Goal: Task Accomplishment & Management: Manage account settings

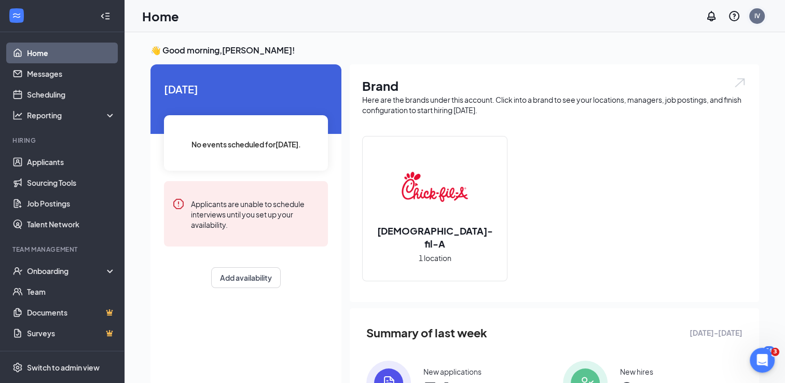
click at [757, 16] on div "IV" at bounding box center [758, 15] width 6 height 9
click at [677, 160] on div "Log out" at bounding box center [705, 159] width 112 height 10
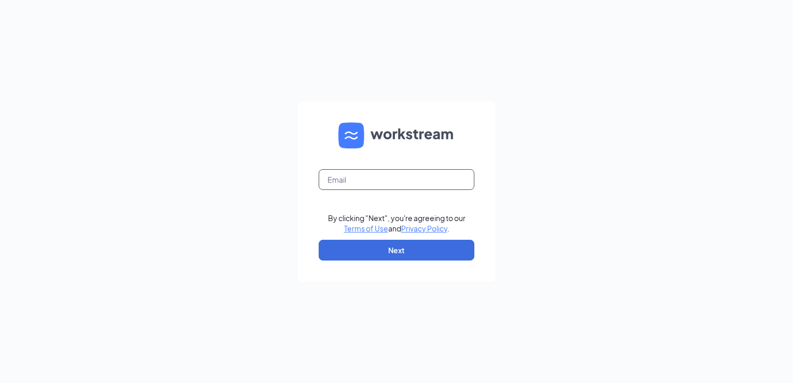
click at [428, 182] on input "text" at bounding box center [397, 179] width 156 height 21
type input "[EMAIL_ADDRESS][DOMAIN_NAME]"
click at [428, 249] on button "Next" at bounding box center [397, 250] width 156 height 21
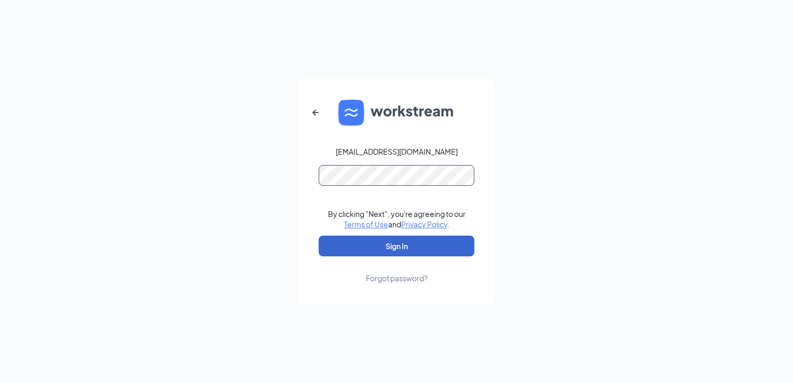
click at [319, 236] on button "Sign In" at bounding box center [397, 246] width 156 height 21
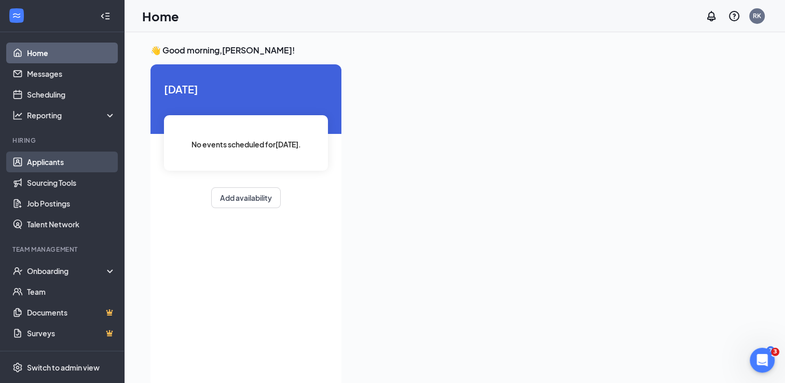
click at [59, 160] on link "Applicants" at bounding box center [71, 162] width 89 height 21
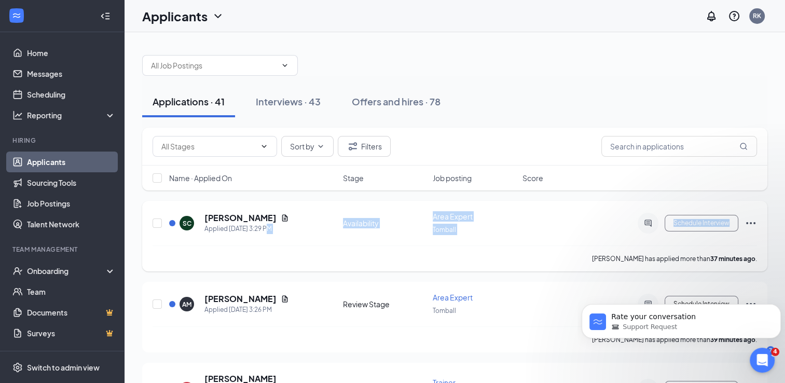
drag, startPoint x: 311, startPoint y: 229, endPoint x: 316, endPoint y: 251, distance: 22.3
click at [316, 251] on div "SC [PERSON_NAME] Applied [DATE] 3:29 PM Availability Area Expert Tomball Schedu…" at bounding box center [454, 236] width 625 height 71
click at [187, 250] on div "[PERSON_NAME] has applied more than 37 minutes ago ." at bounding box center [455, 258] width 605 height 26
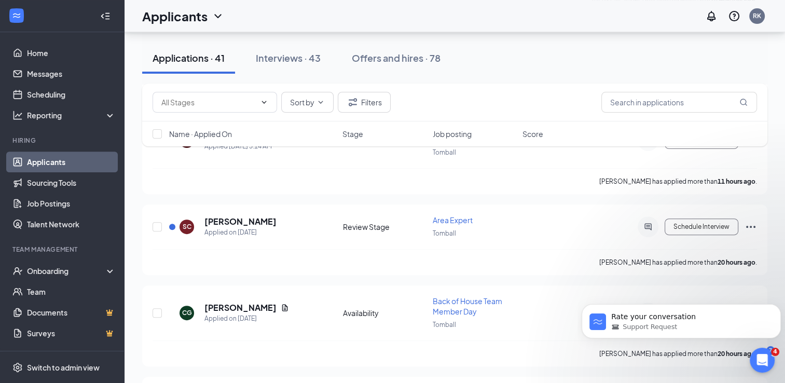
scroll to position [388, 0]
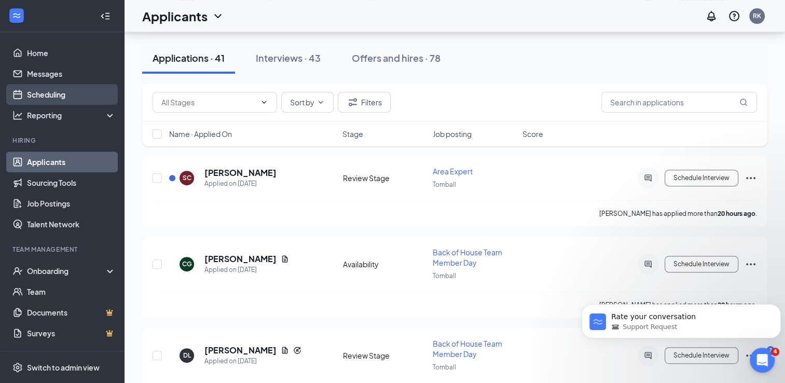
click at [64, 97] on link "Scheduling" at bounding box center [71, 94] width 89 height 21
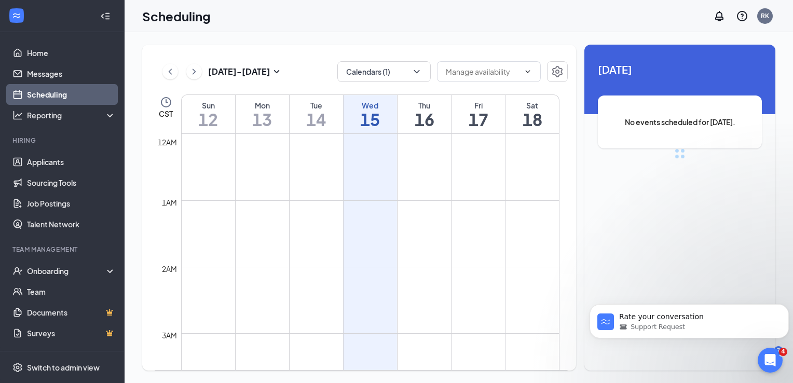
scroll to position [510, 0]
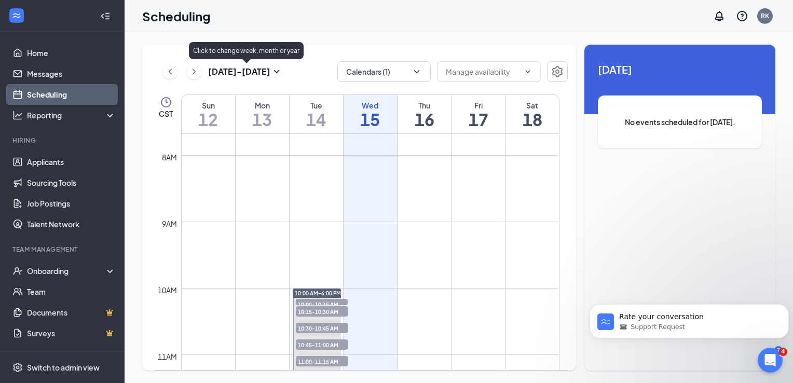
click at [278, 72] on icon "SmallChevronDown" at bounding box center [276, 71] width 12 height 12
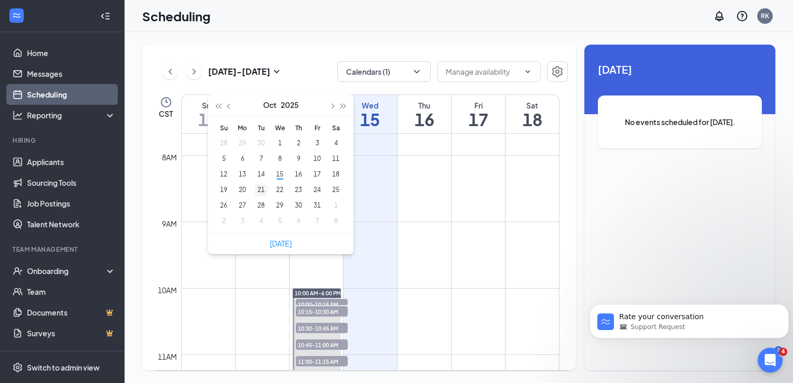
type input "[DATE]"
click at [262, 191] on div "21" at bounding box center [261, 190] width 12 height 12
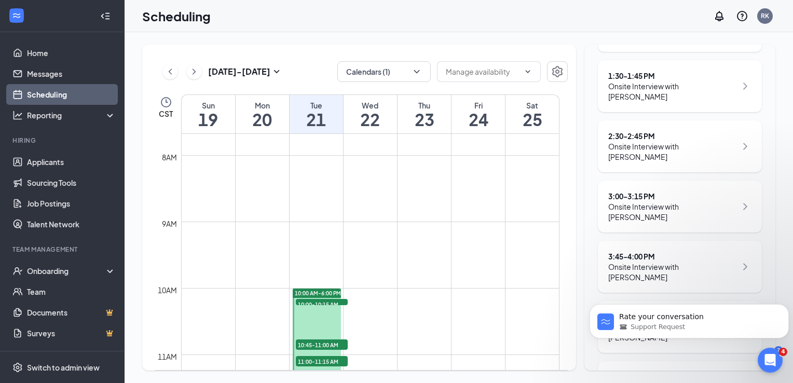
scroll to position [453, 0]
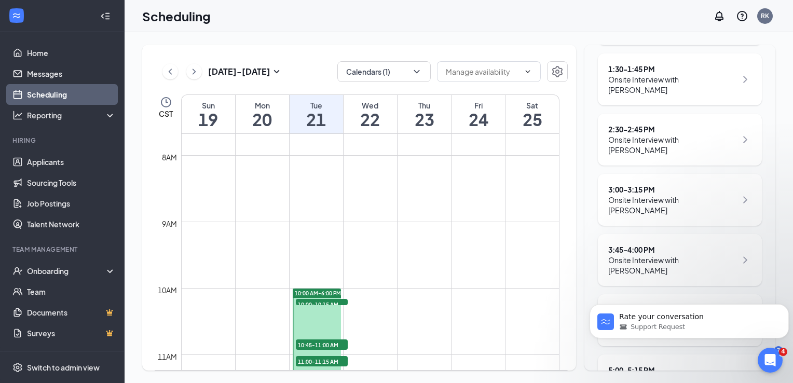
drag, startPoint x: 771, startPoint y: 126, endPoint x: 190, endPoint y: 27, distance: 589.1
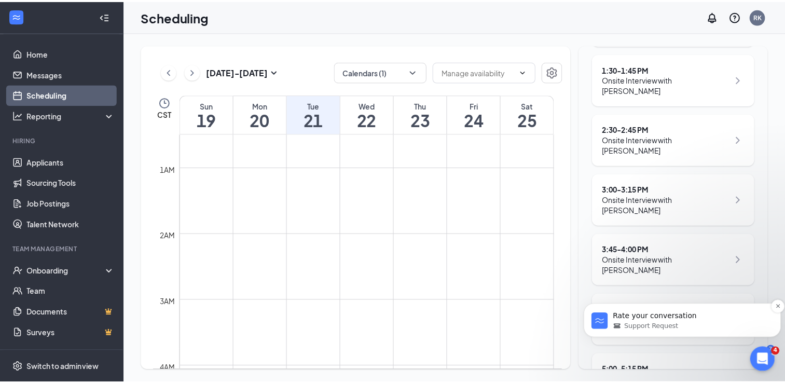
scroll to position [0, 0]
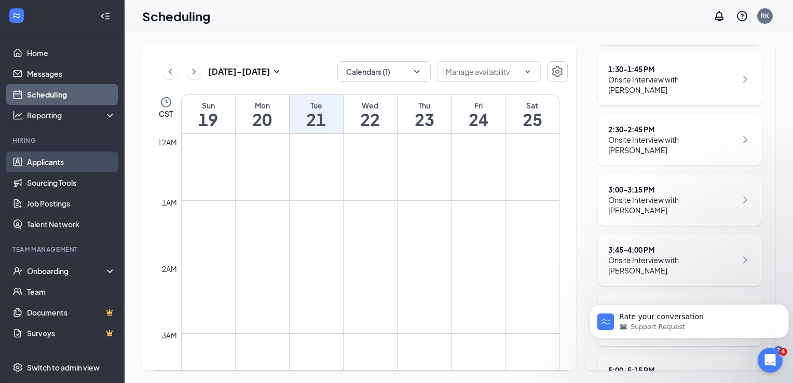
click at [40, 164] on link "Applicants" at bounding box center [71, 162] width 89 height 21
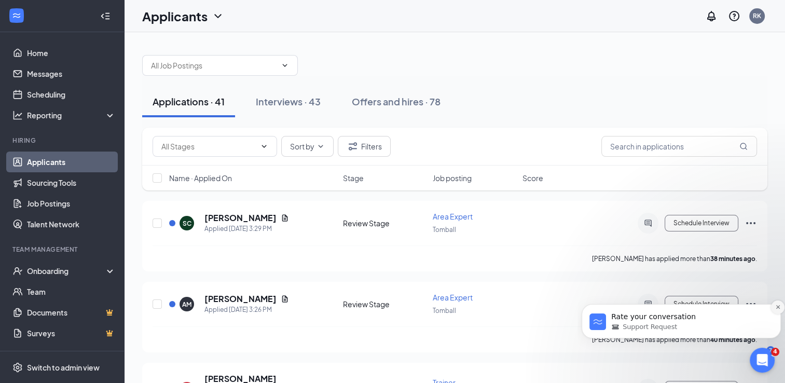
click at [778, 307] on icon "Dismiss notification" at bounding box center [778, 307] width 4 height 4
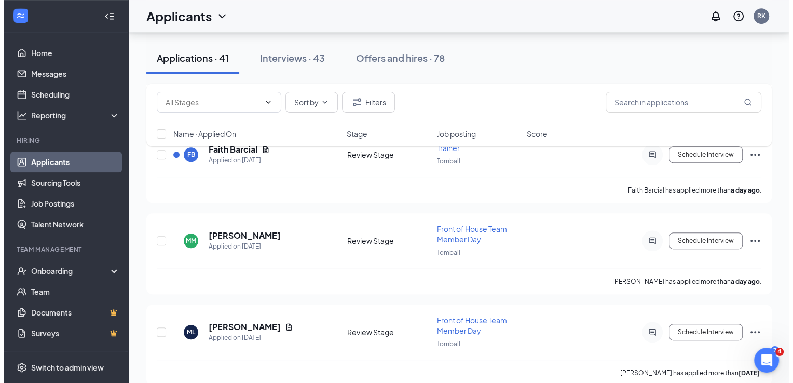
scroll to position [948, 0]
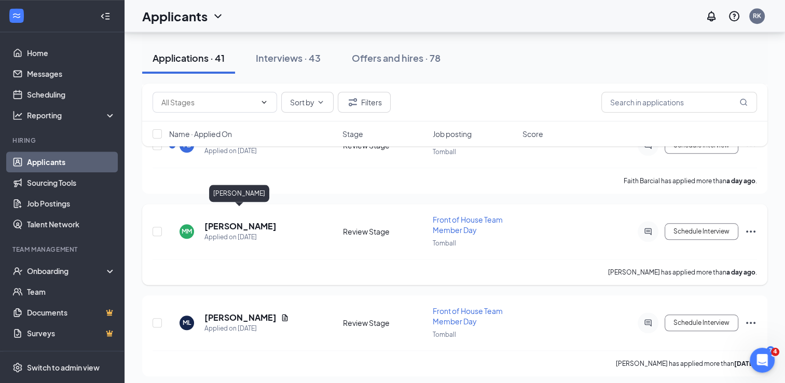
click at [232, 221] on h5 "[PERSON_NAME]" at bounding box center [240, 226] width 72 height 11
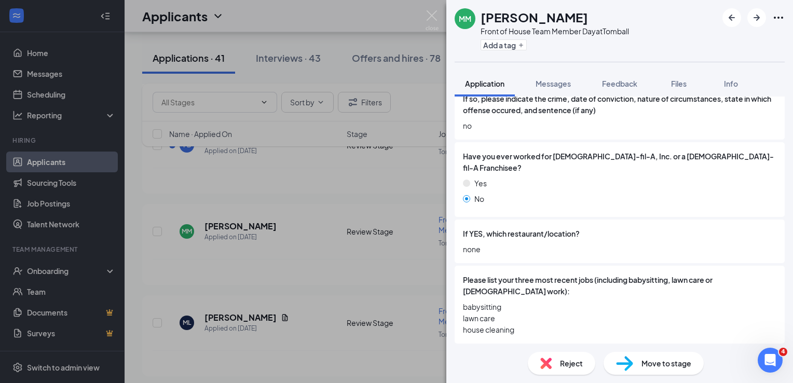
scroll to position [427, 0]
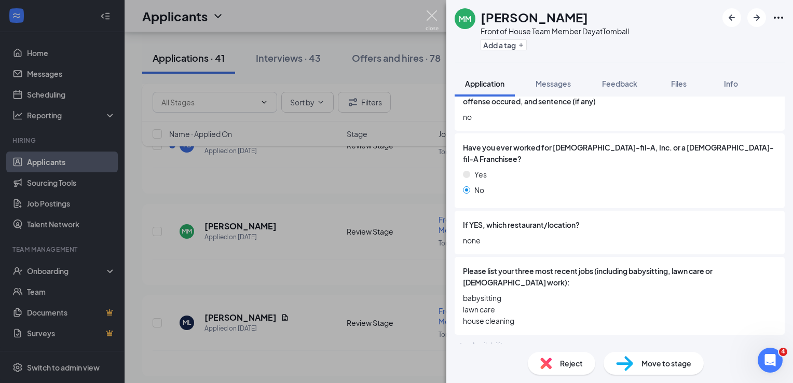
click at [430, 11] on img at bounding box center [432, 20] width 13 height 20
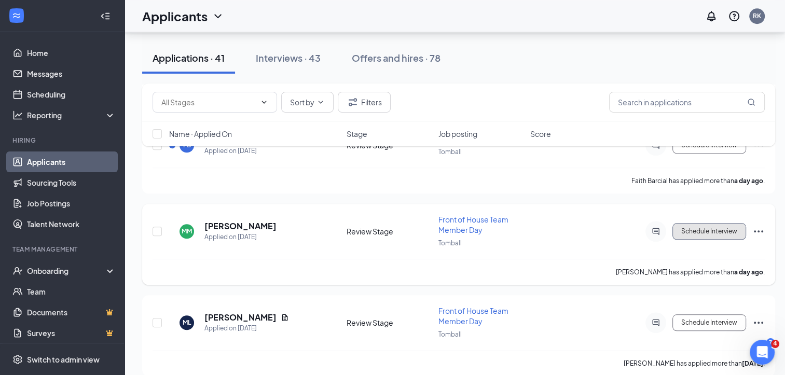
click at [693, 223] on button "Schedule Interview" at bounding box center [710, 231] width 74 height 17
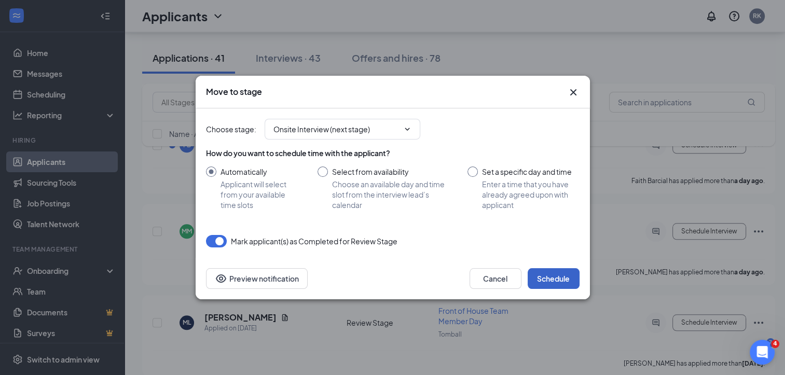
click at [548, 281] on button "Schedule" at bounding box center [554, 278] width 52 height 21
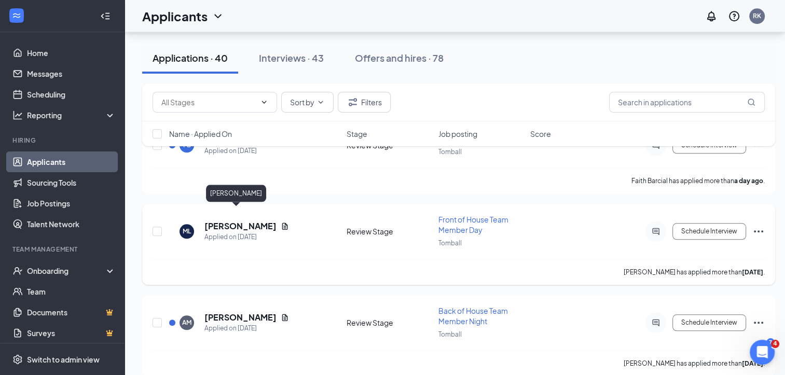
click at [230, 221] on h5 "[PERSON_NAME]" at bounding box center [240, 226] width 72 height 11
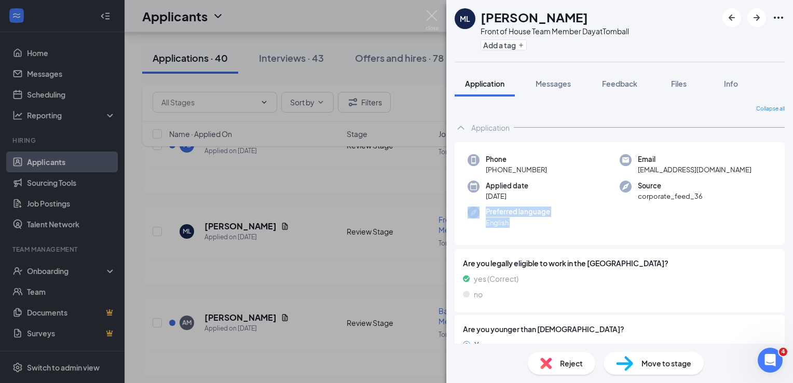
click at [317, 247] on div "ML [PERSON_NAME] Front of House Team Member Day at Tomball Add a tag Applicatio…" at bounding box center [396, 191] width 793 height 383
click at [233, 304] on div "ML [PERSON_NAME] Front of House Team Member Day at Tomball Add a tag Applicatio…" at bounding box center [396, 191] width 793 height 383
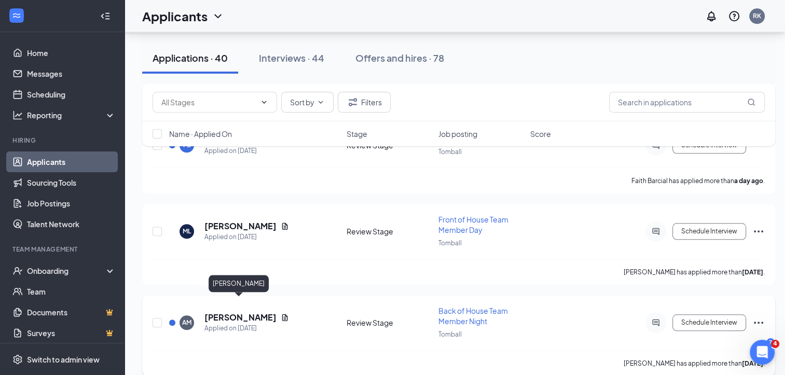
click at [231, 312] on h5 "[PERSON_NAME]" at bounding box center [240, 317] width 72 height 11
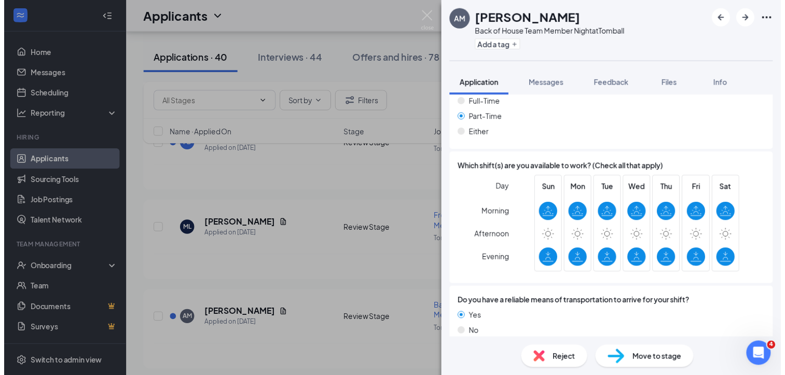
scroll to position [763, 0]
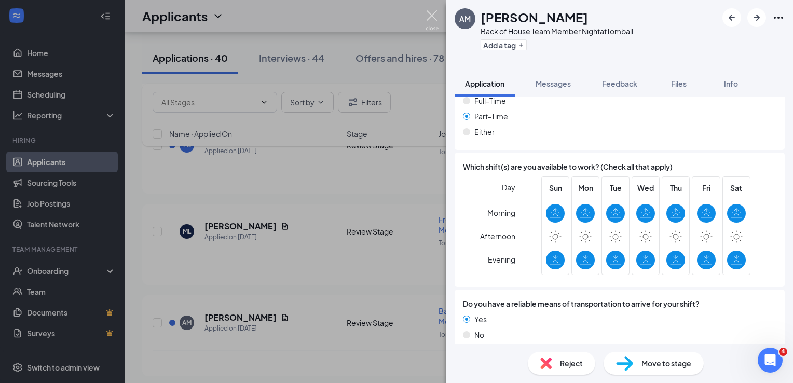
click at [431, 16] on img at bounding box center [432, 20] width 13 height 20
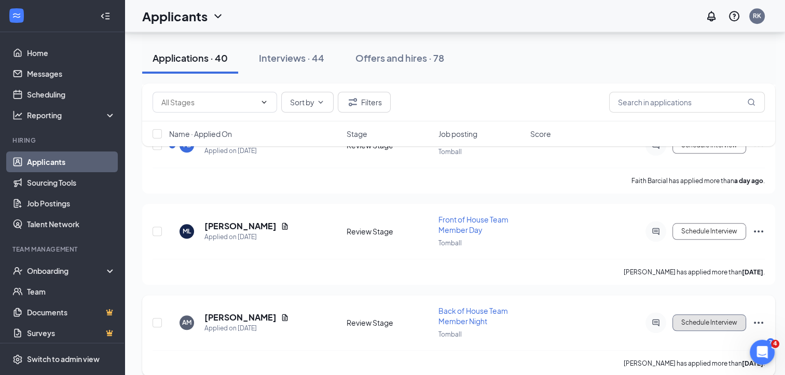
click at [708, 314] on button "Schedule Interview" at bounding box center [710, 322] width 74 height 17
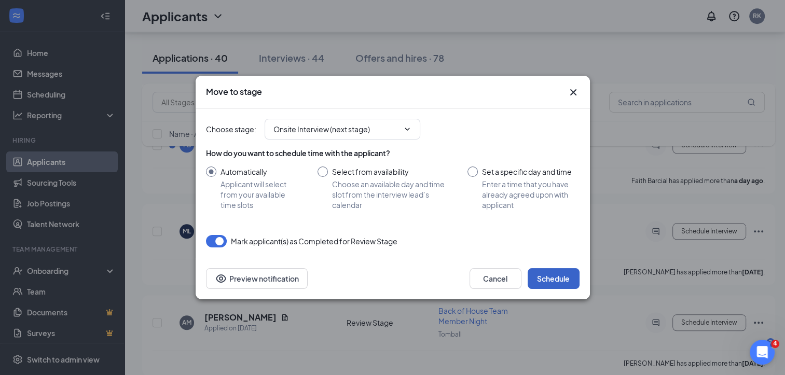
click at [563, 279] on button "Schedule" at bounding box center [554, 278] width 52 height 21
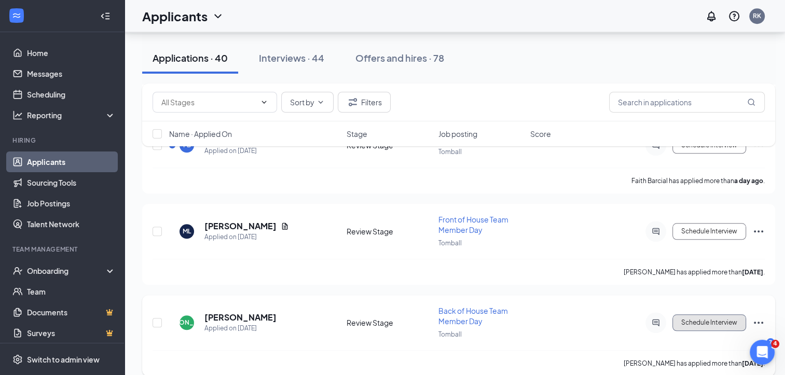
click at [696, 314] on button "Schedule Interview" at bounding box center [710, 322] width 74 height 17
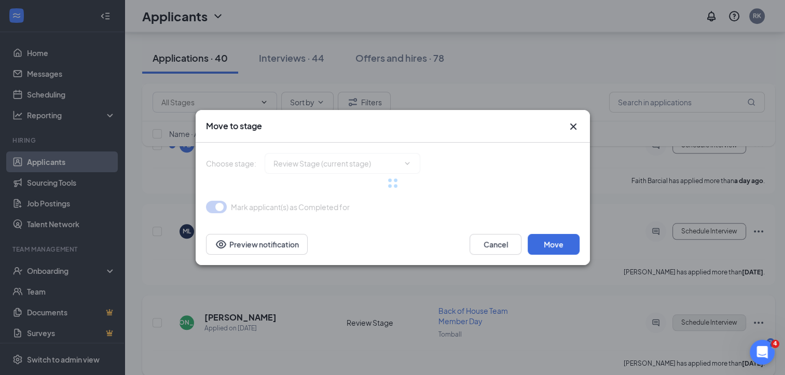
type input "Onsite Interview (next stage)"
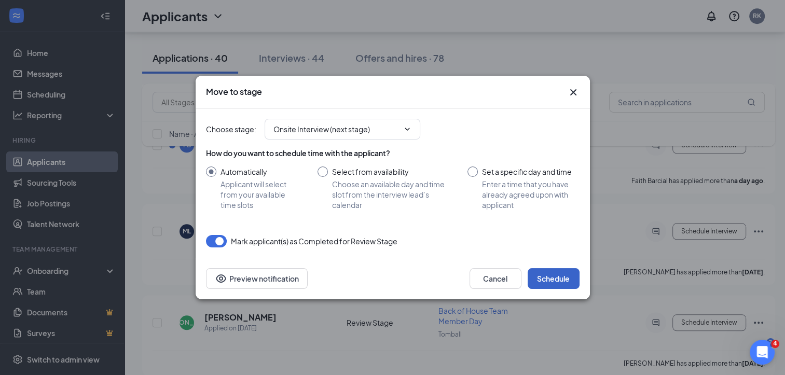
click at [554, 276] on button "Schedule" at bounding box center [554, 278] width 52 height 21
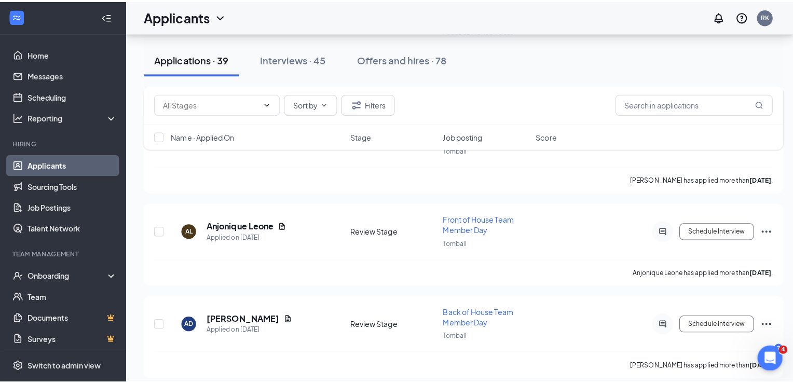
scroll to position [1155, 0]
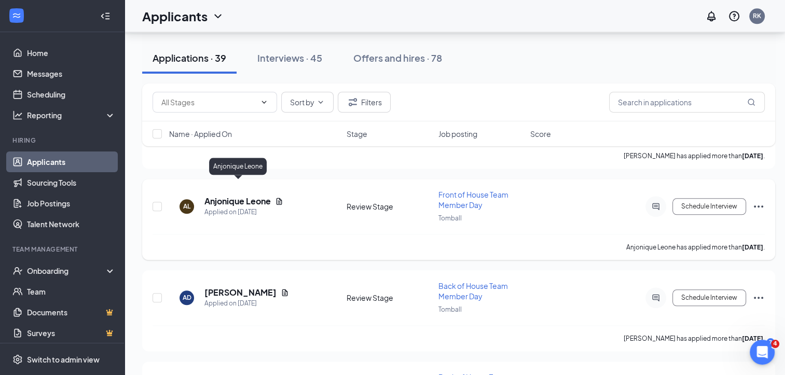
click at [248, 196] on h5 "Anjonique Leone" at bounding box center [237, 201] width 66 height 11
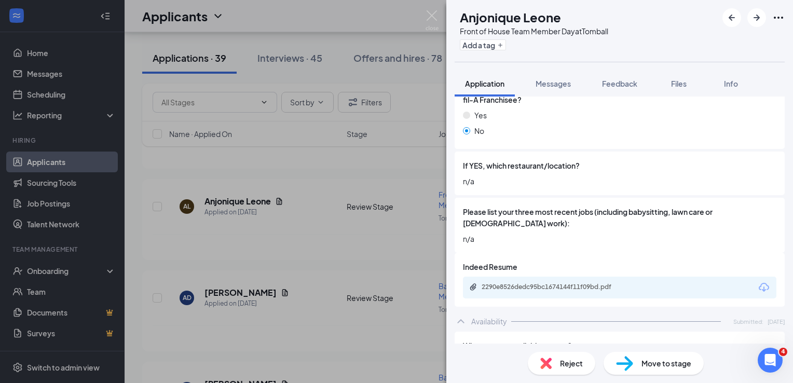
scroll to position [400, 0]
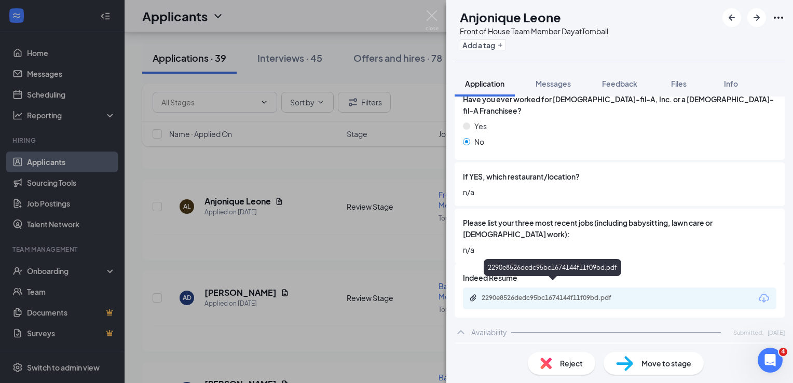
click at [552, 294] on div "2290e8526dedc95bc1674144f11f09bd.pdf" at bounding box center [554, 298] width 145 height 8
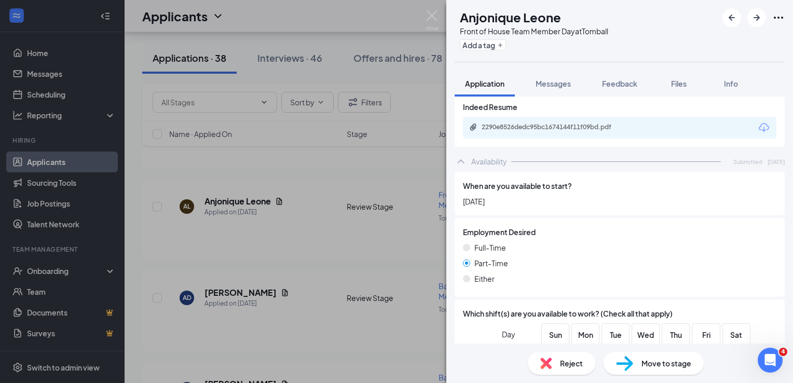
scroll to position [568, 0]
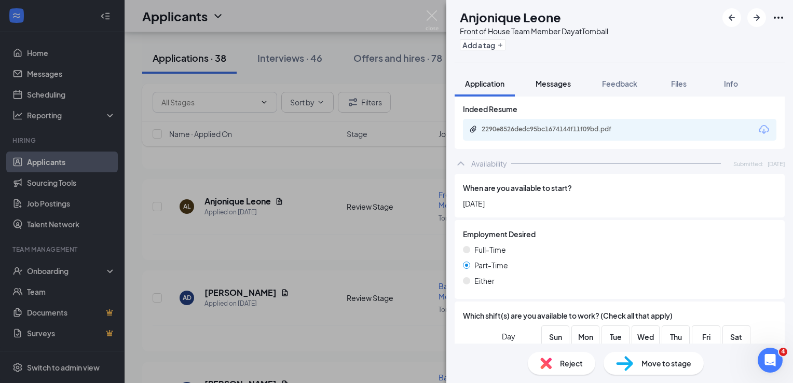
click at [556, 83] on span "Messages" at bounding box center [553, 83] width 35 height 9
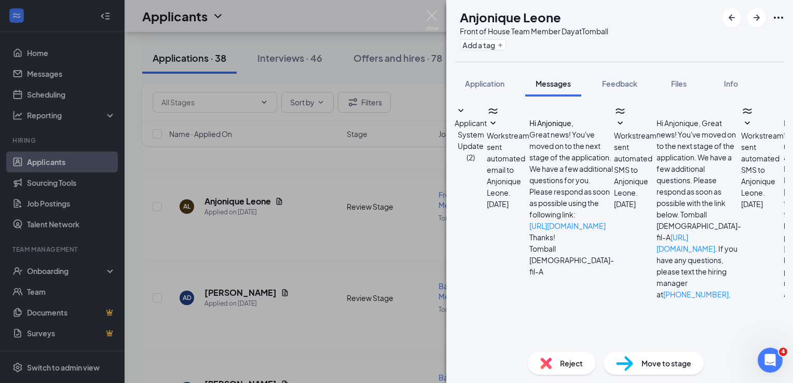
click at [526, 346] on textarea at bounding box center [521, 377] width 132 height 62
type textarea "Hello I have one question. Are you available to work [DATE] and [DATE]??"
click at [435, 18] on img at bounding box center [432, 20] width 13 height 20
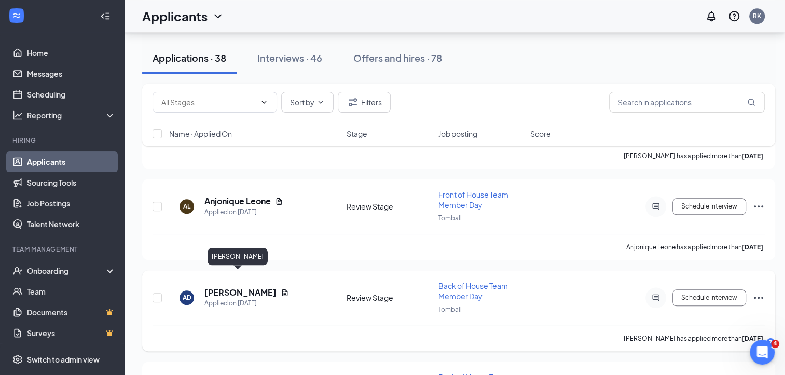
click at [229, 287] on h5 "[PERSON_NAME]" at bounding box center [240, 292] width 72 height 11
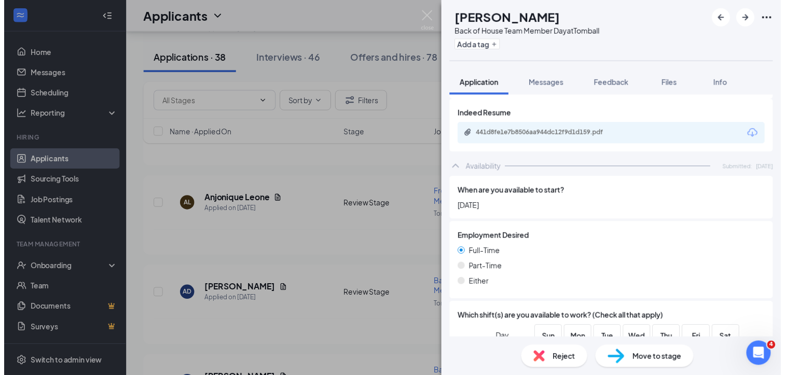
scroll to position [532, 0]
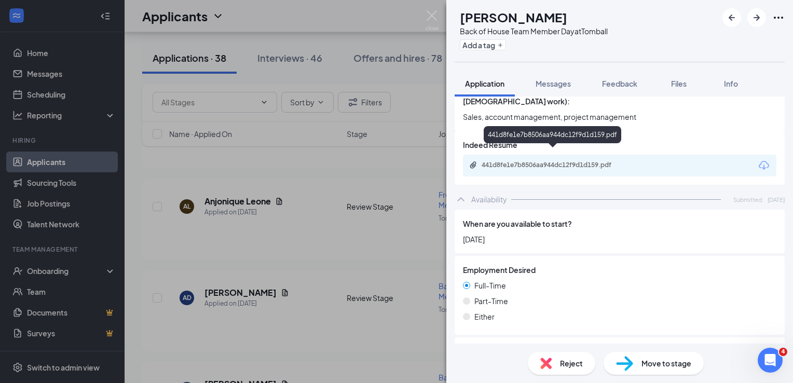
click at [594, 161] on div "441d8fe1e7b8506aa944dc12f9d1d159.pdf" at bounding box center [553, 166] width 168 height 10
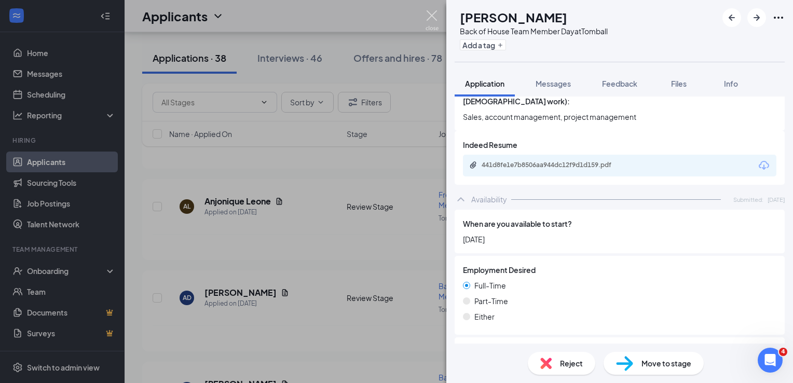
click at [433, 17] on img at bounding box center [432, 20] width 13 height 20
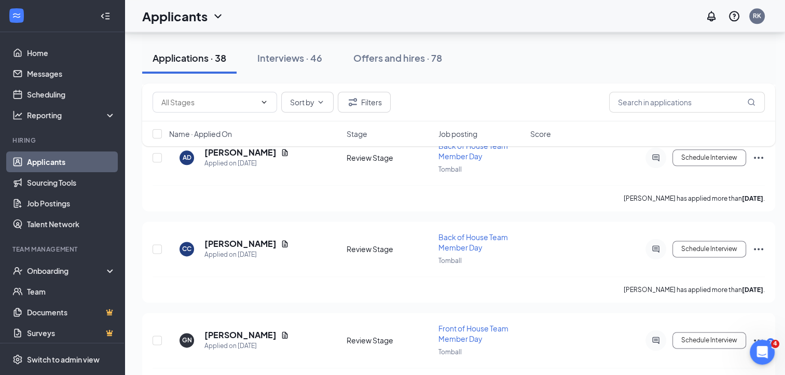
scroll to position [1321, 0]
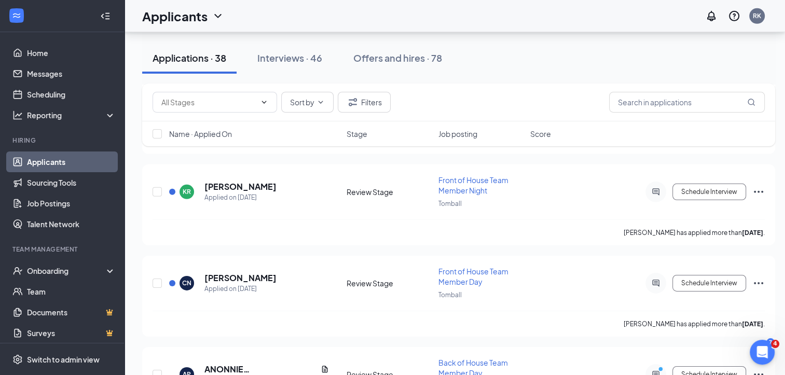
scroll to position [3206, 0]
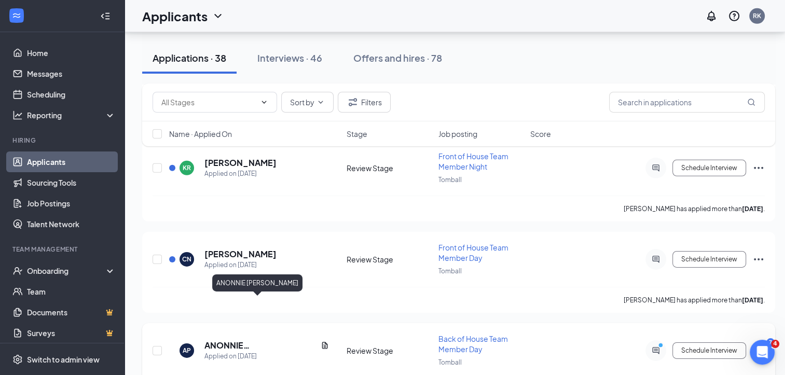
click at [243, 340] on h5 "ANONNIE [PERSON_NAME]" at bounding box center [260, 345] width 112 height 11
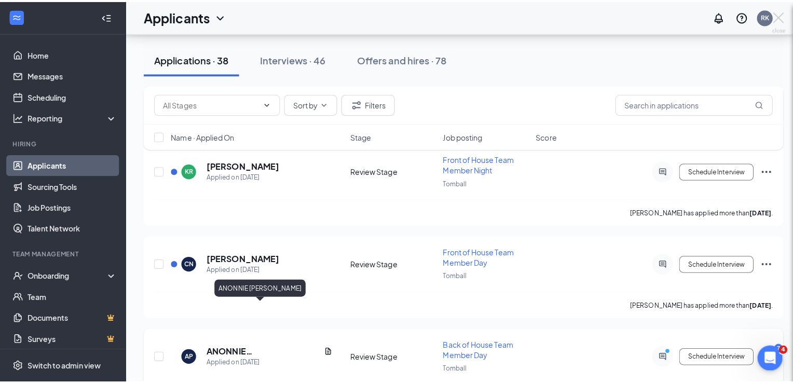
scroll to position [3198, 0]
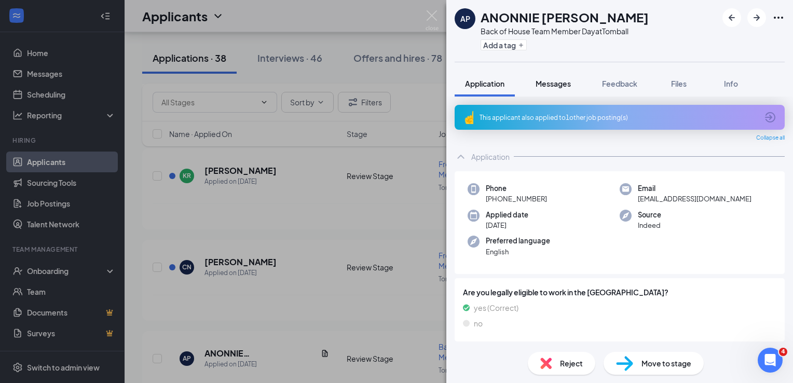
click at [555, 86] on span "Messages" at bounding box center [553, 83] width 35 height 9
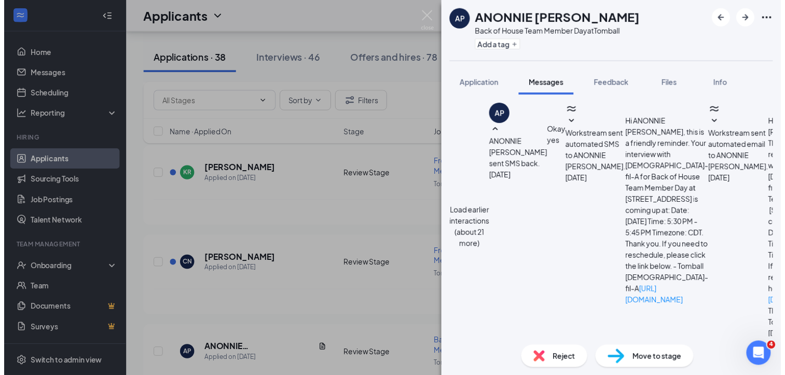
scroll to position [391, 0]
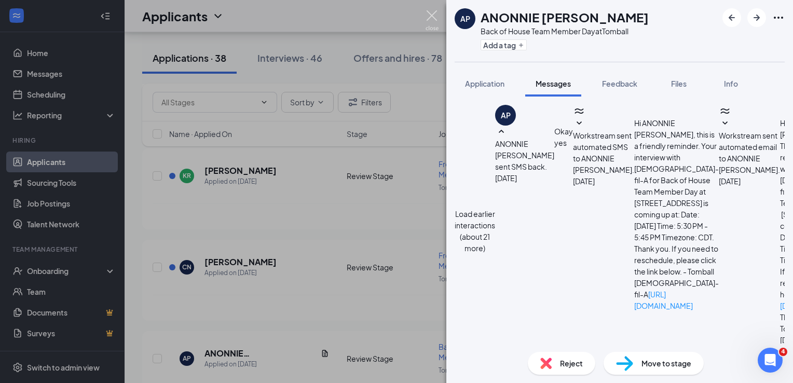
click at [432, 14] on img at bounding box center [432, 20] width 13 height 20
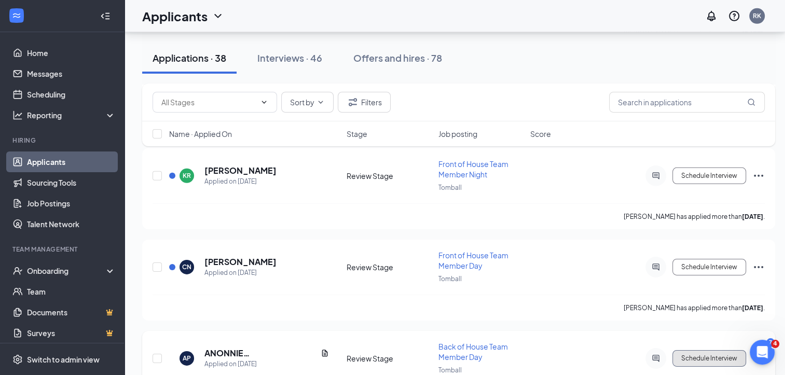
click at [691, 350] on button "Schedule Interview" at bounding box center [710, 358] width 74 height 17
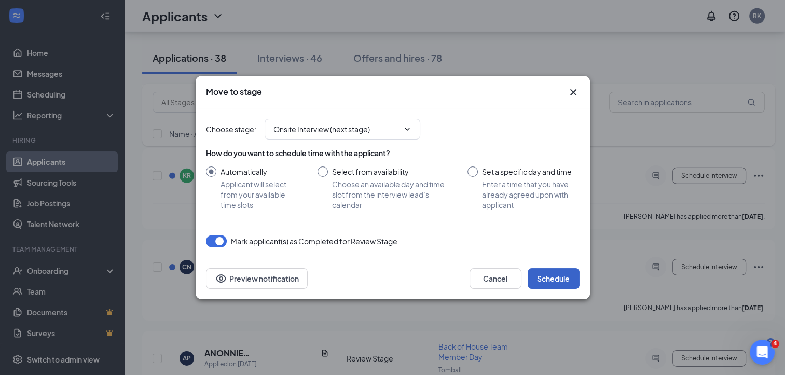
click at [542, 277] on button "Schedule" at bounding box center [554, 278] width 52 height 21
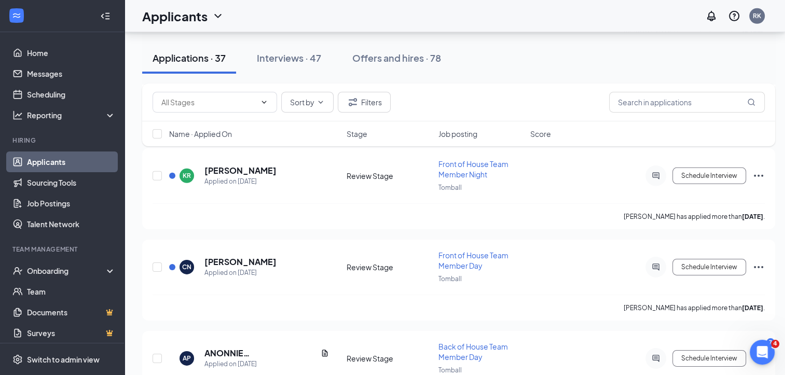
scroll to position [3114, 0]
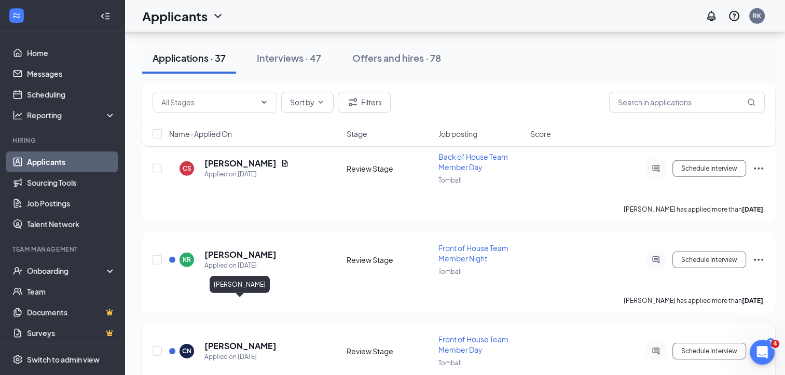
click at [224, 340] on h5 "[PERSON_NAME]" at bounding box center [240, 345] width 72 height 11
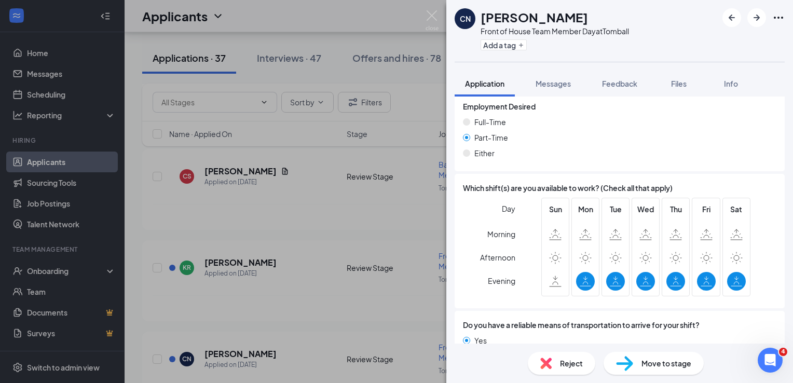
scroll to position [705, 0]
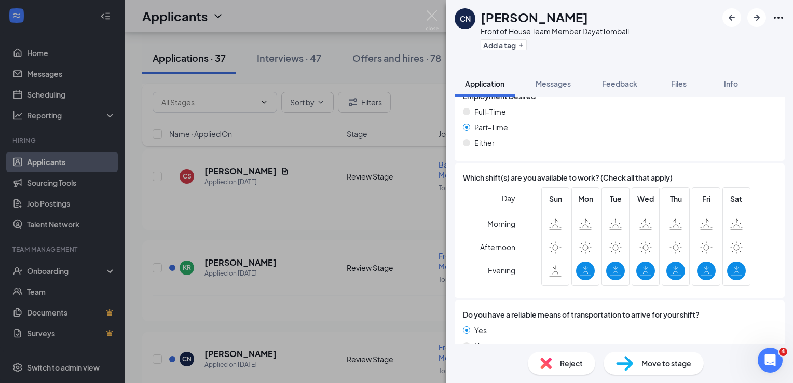
click at [562, 362] on span "Reject" at bounding box center [571, 363] width 23 height 11
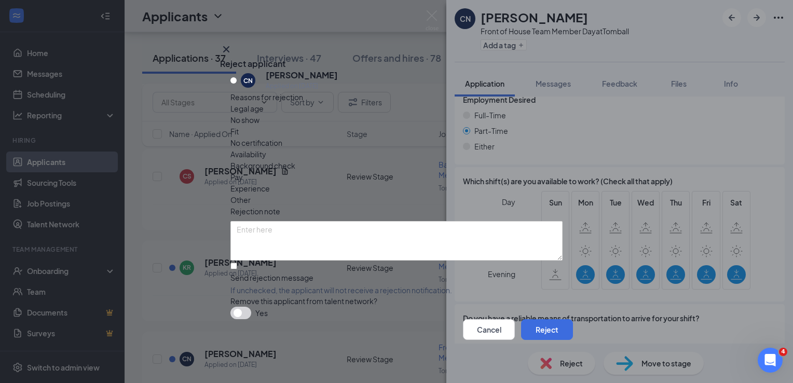
click at [258, 114] on span "Legal age" at bounding box center [246, 108] width 33 height 11
click at [275, 221] on textarea at bounding box center [396, 240] width 332 height 39
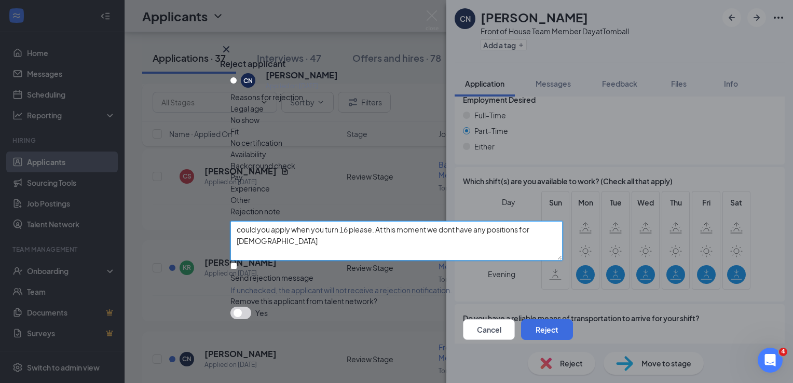
type textarea "could you apply when you turn 16 please. At this moment we dont have any positi…"
click at [232, 263] on input "Send rejection message If unchecked, the applicant will not receive a rejection…" at bounding box center [233, 266] width 7 height 7
checkbox input "true"
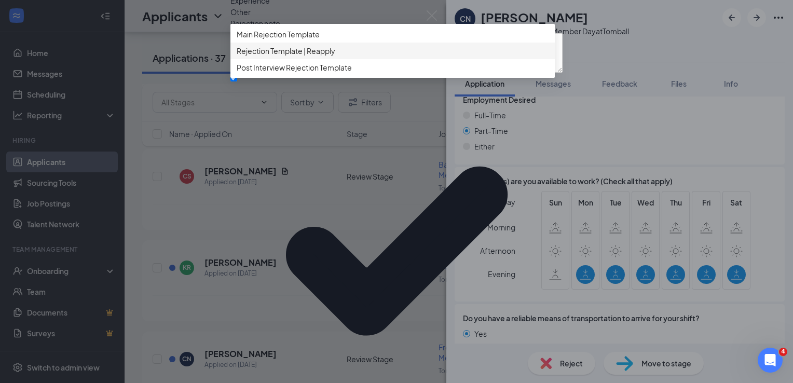
click at [294, 57] on span "Rejection Template | Reapply" at bounding box center [286, 50] width 99 height 11
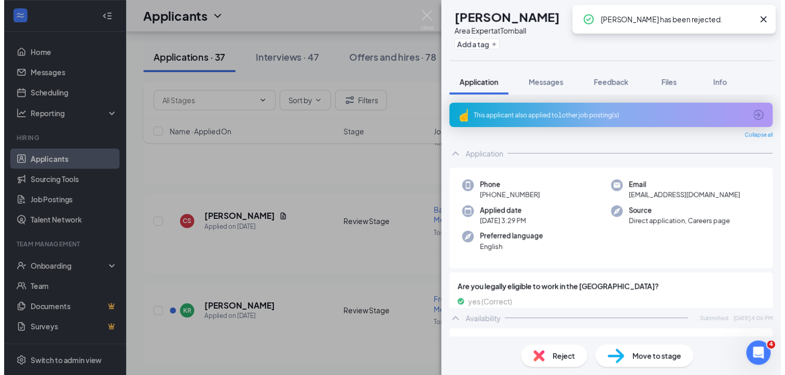
scroll to position [3016, 0]
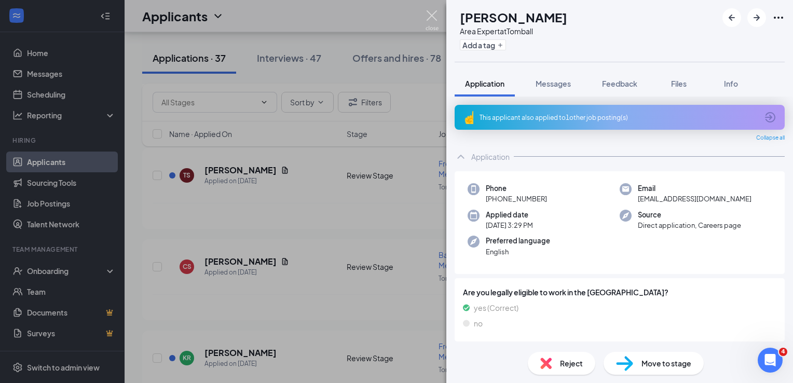
click at [430, 18] on img at bounding box center [432, 20] width 13 height 20
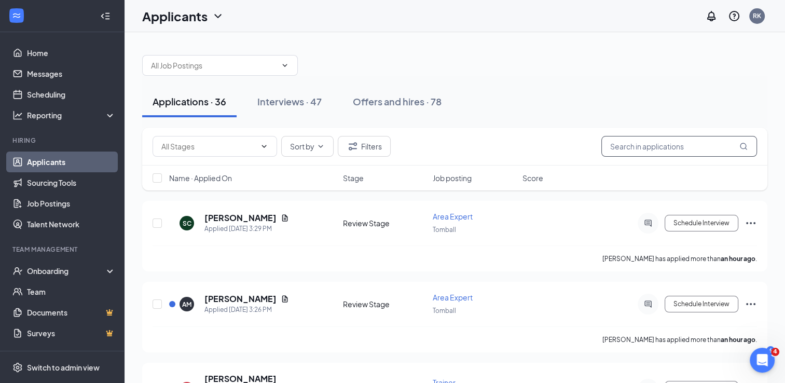
click at [641, 148] on input "text" at bounding box center [679, 146] width 156 height 21
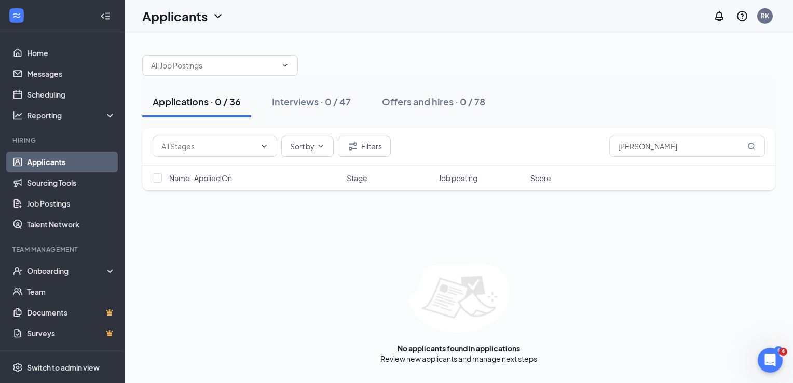
click at [183, 104] on div "Applications · 0 / 36" at bounding box center [197, 101] width 88 height 13
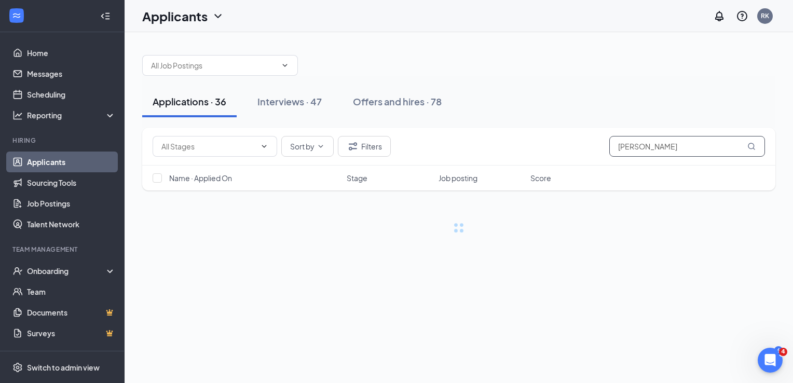
click at [687, 151] on input "[PERSON_NAME]" at bounding box center [687, 146] width 156 height 21
type input "a"
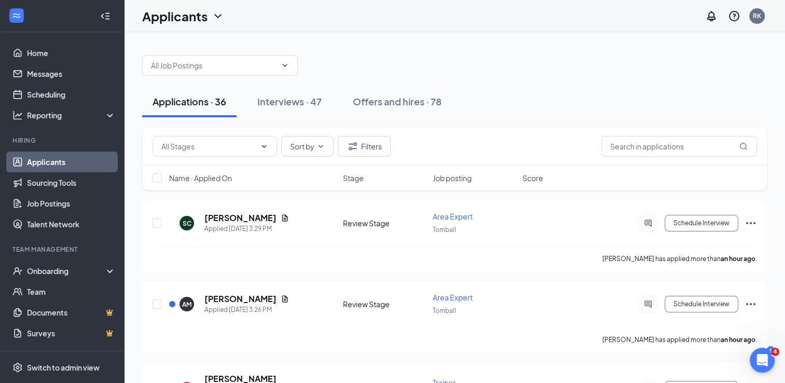
click at [176, 102] on div "Applications · 36" at bounding box center [190, 101] width 74 height 13
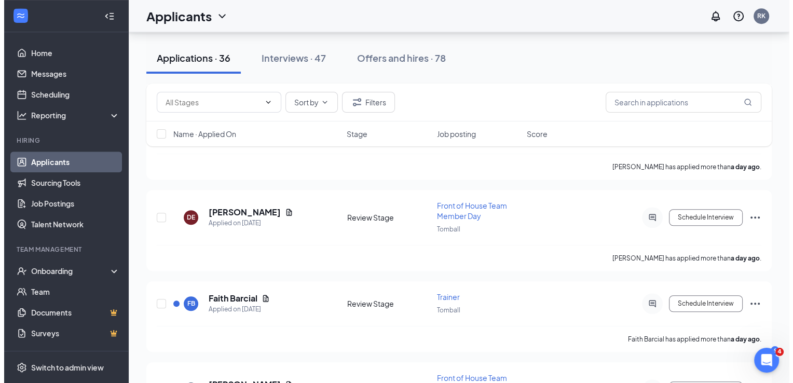
scroll to position [901, 0]
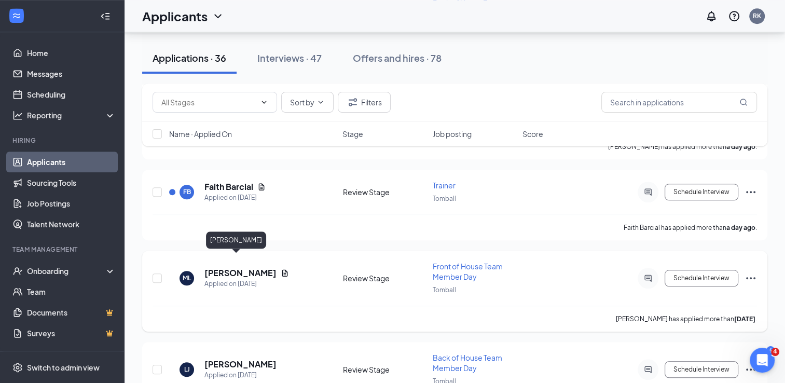
click at [217, 267] on h5 "[PERSON_NAME]" at bounding box center [240, 272] width 72 height 11
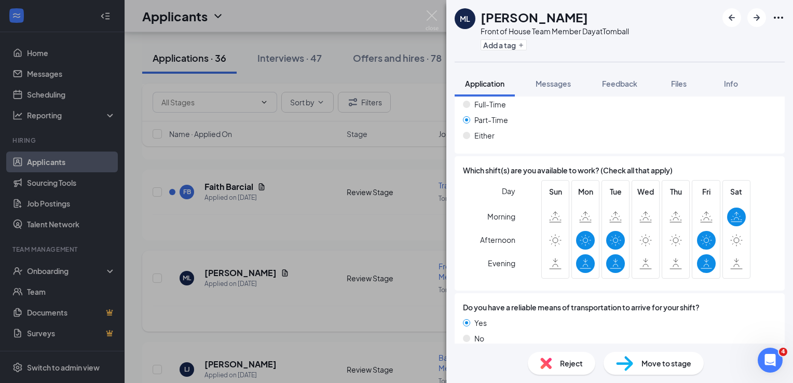
scroll to position [775, 0]
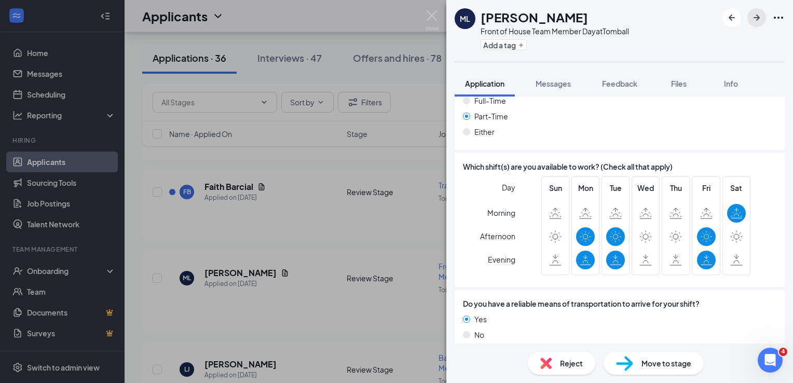
click at [760, 18] on icon "ArrowRight" at bounding box center [756, 17] width 12 height 12
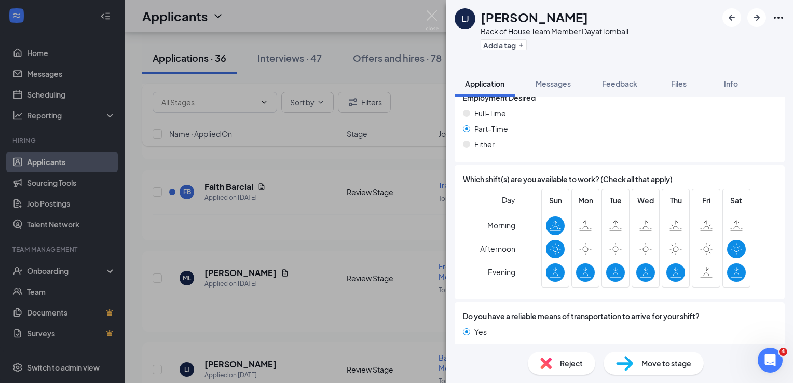
scroll to position [696, 0]
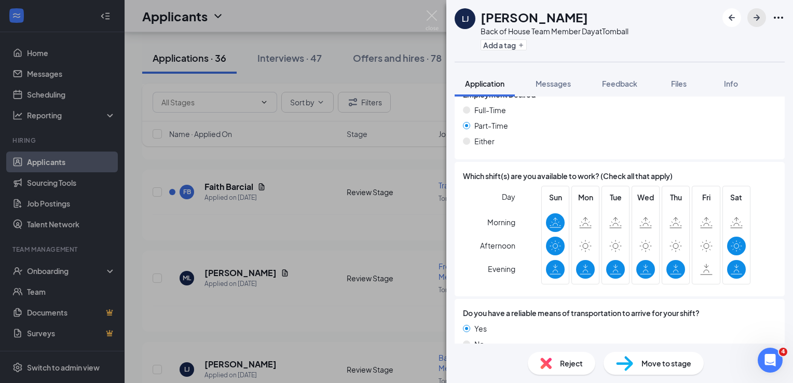
click at [755, 20] on icon "ArrowRight" at bounding box center [756, 17] width 12 height 12
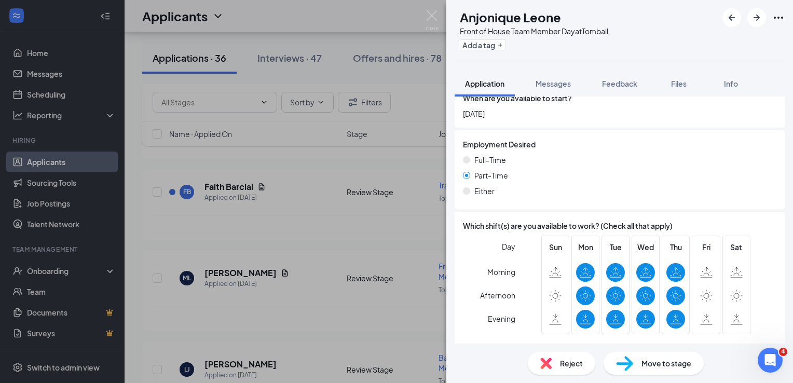
scroll to position [717, 0]
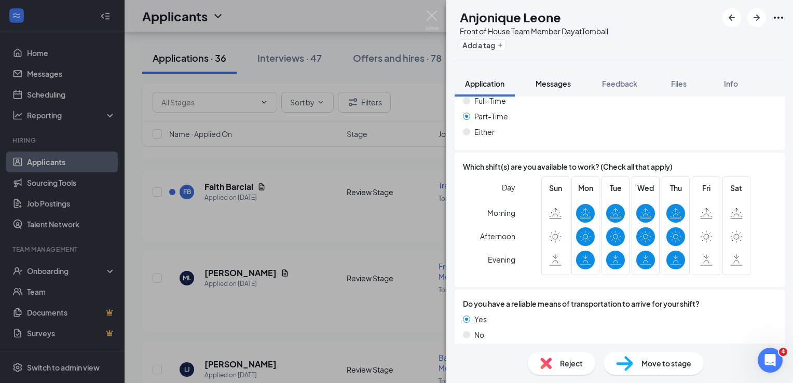
click at [558, 79] on span "Messages" at bounding box center [553, 83] width 35 height 9
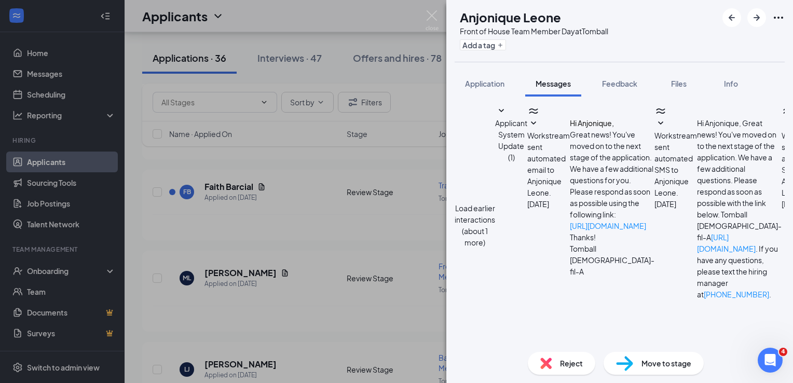
scroll to position [342, 0]
click at [757, 20] on icon "ArrowRight" at bounding box center [756, 18] width 6 height 6
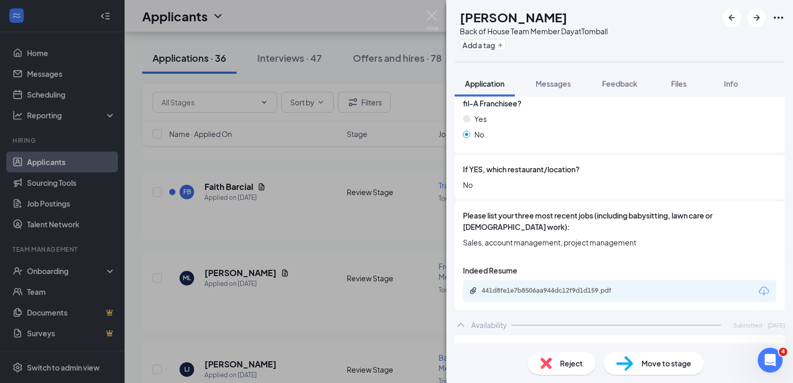
scroll to position [409, 0]
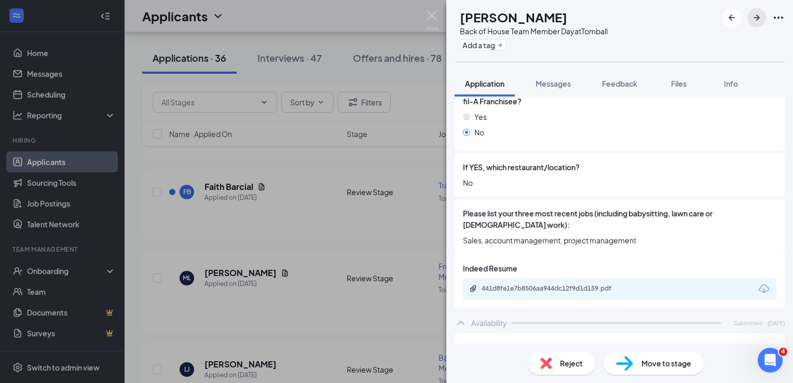
click at [756, 22] on icon "ArrowRight" at bounding box center [756, 17] width 12 height 12
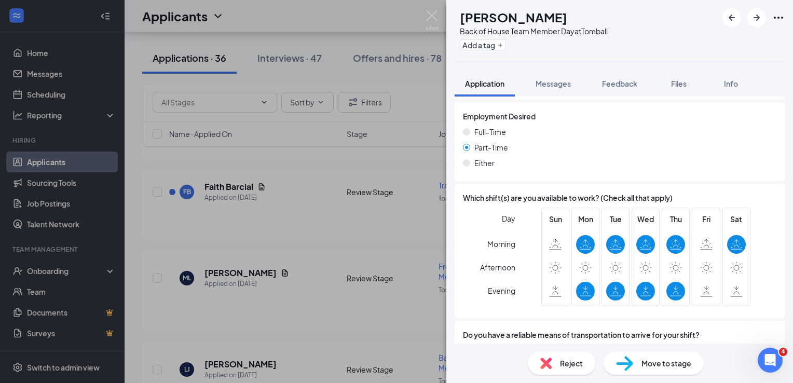
scroll to position [804, 0]
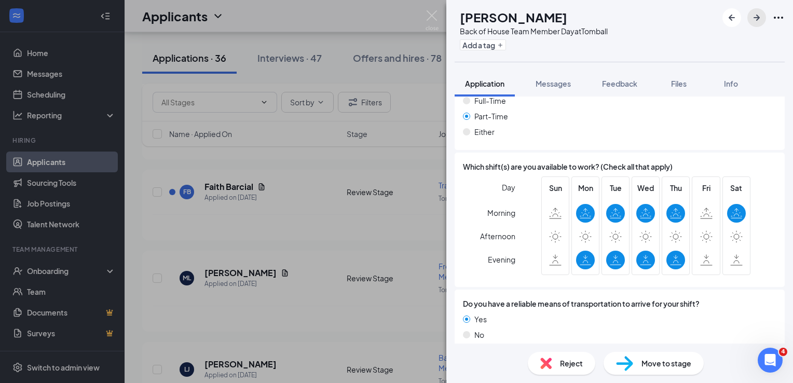
click at [758, 19] on icon "ArrowRight" at bounding box center [756, 17] width 12 height 12
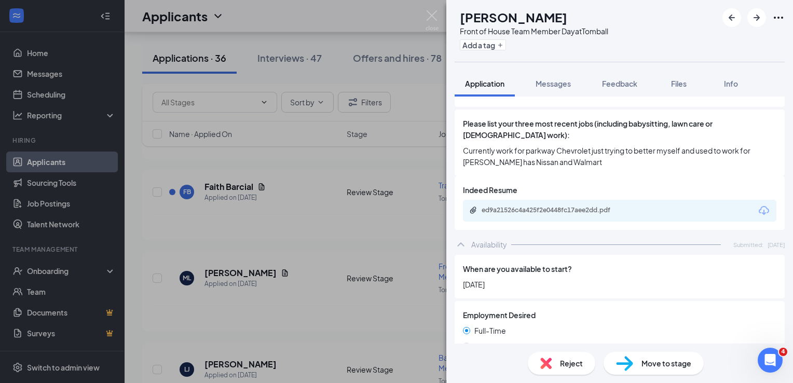
scroll to position [489, 0]
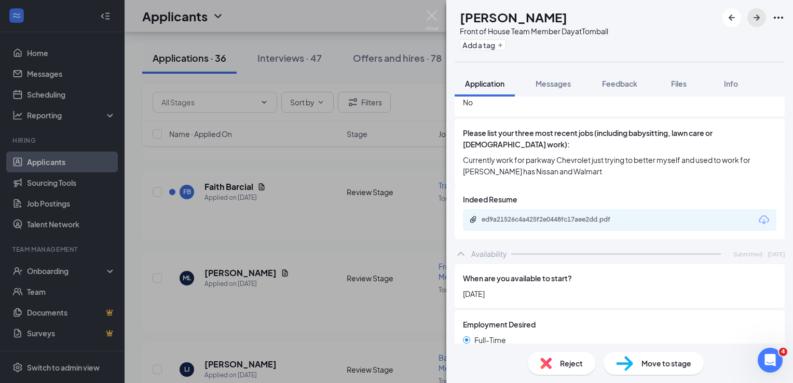
click at [759, 18] on icon "ArrowRight" at bounding box center [756, 17] width 12 height 12
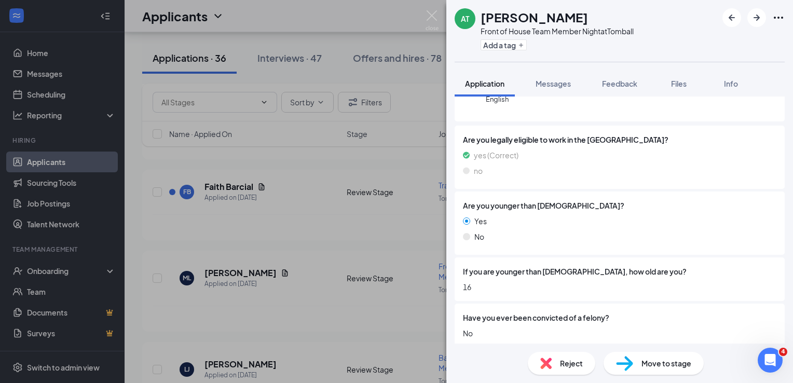
scroll to position [98, 0]
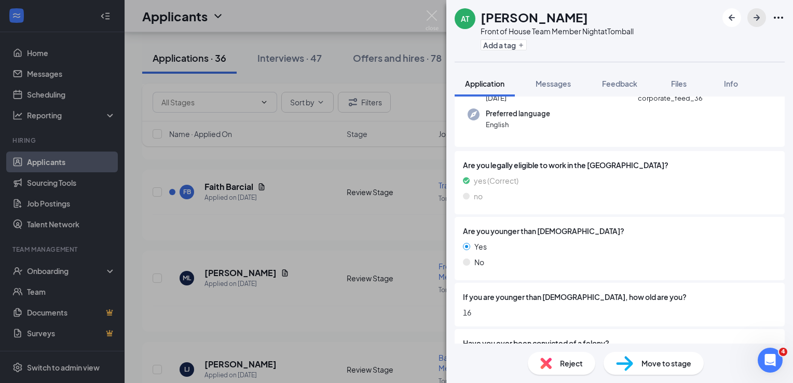
click at [755, 20] on icon "ArrowRight" at bounding box center [756, 17] width 12 height 12
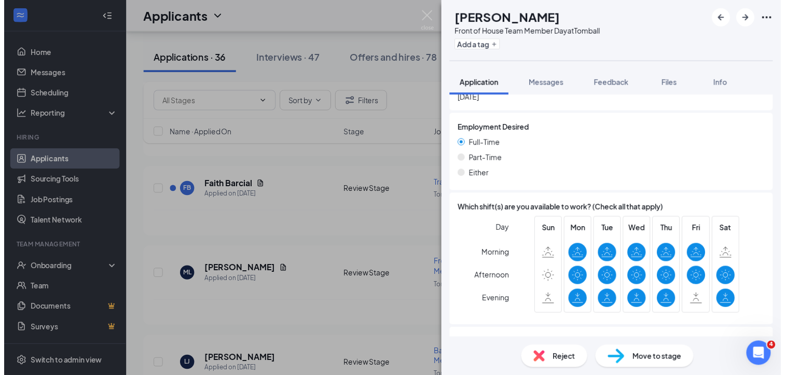
scroll to position [740, 0]
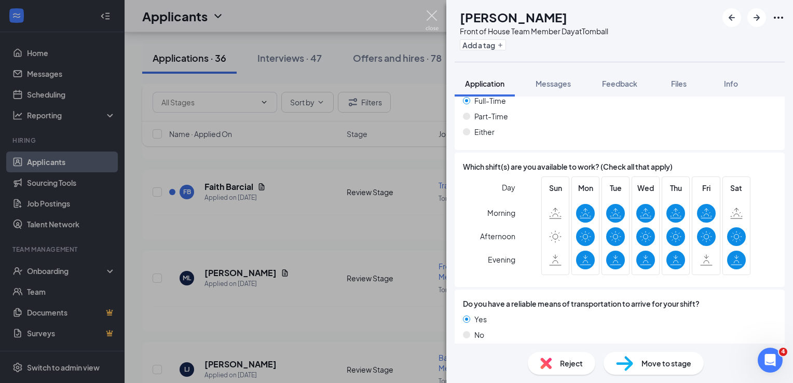
click at [433, 16] on img at bounding box center [432, 20] width 13 height 20
